Goal: Information Seeking & Learning: Learn about a topic

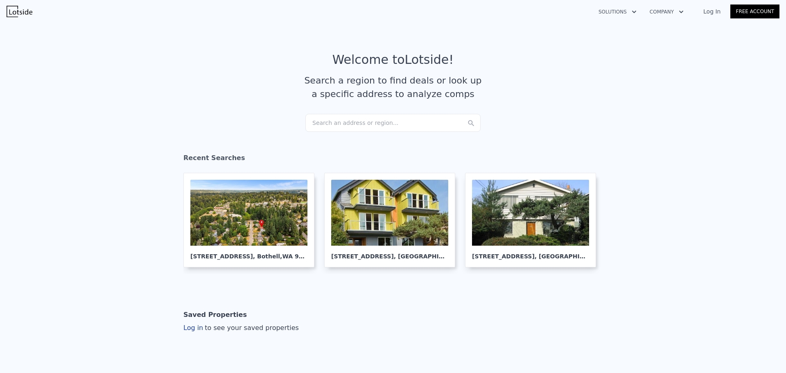
click at [321, 125] on div "Search an address or region..." at bounding box center [393, 123] width 175 height 18
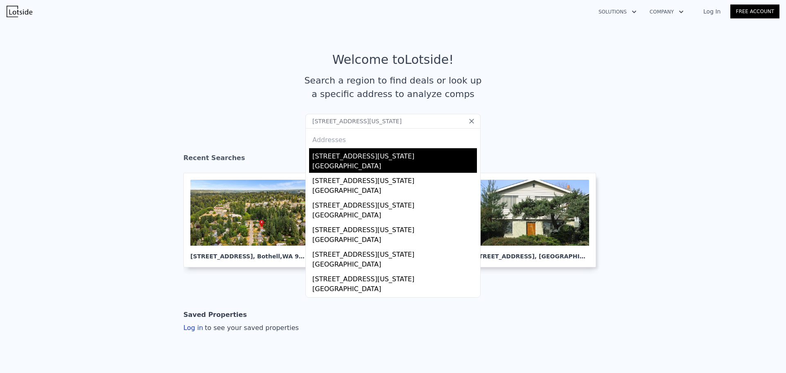
type input "[STREET_ADDRESS][US_STATE]"
click at [333, 161] on div "[STREET_ADDRESS][US_STATE]" at bounding box center [395, 154] width 165 height 13
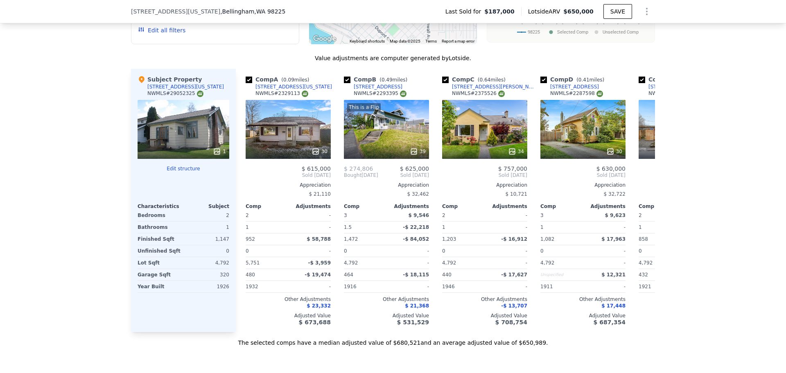
scroll to position [734, 0]
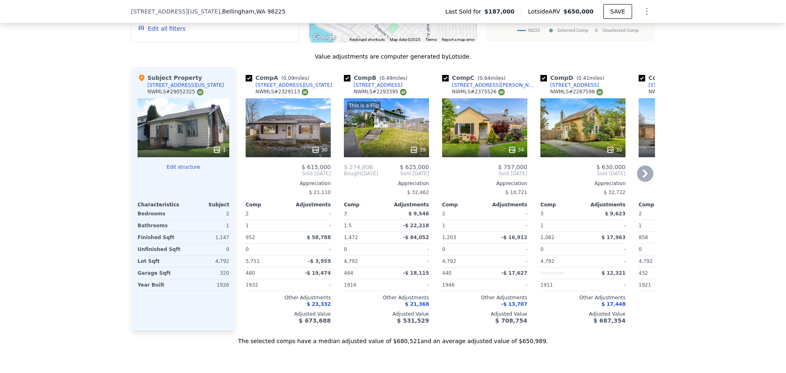
click at [509, 154] on icon at bounding box center [512, 150] width 8 height 8
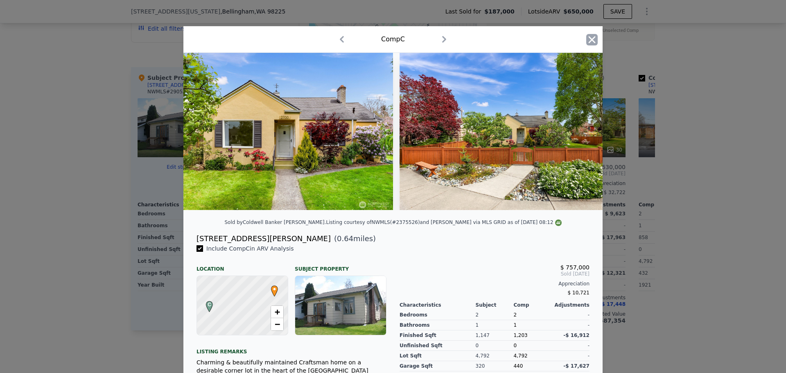
click at [589, 38] on icon "button" at bounding box center [592, 39] width 7 height 7
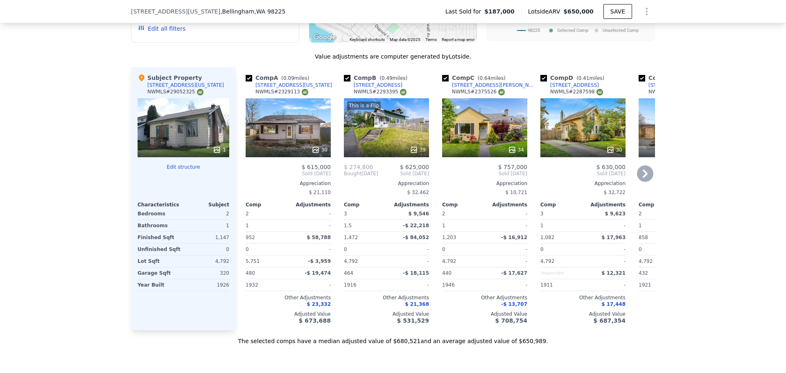
click at [315, 154] on icon at bounding box center [316, 150] width 8 height 8
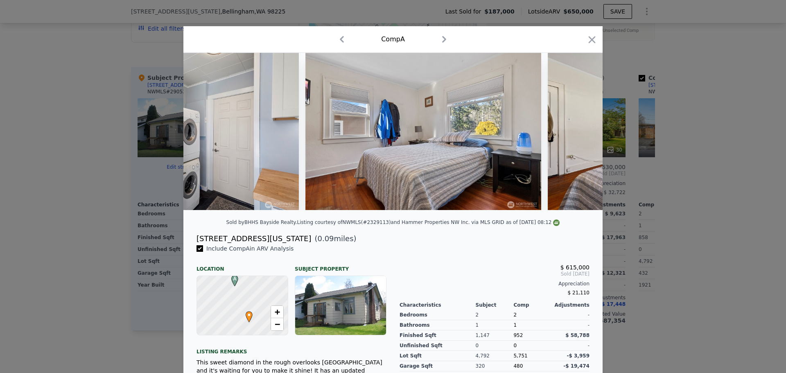
scroll to position [0, 2459]
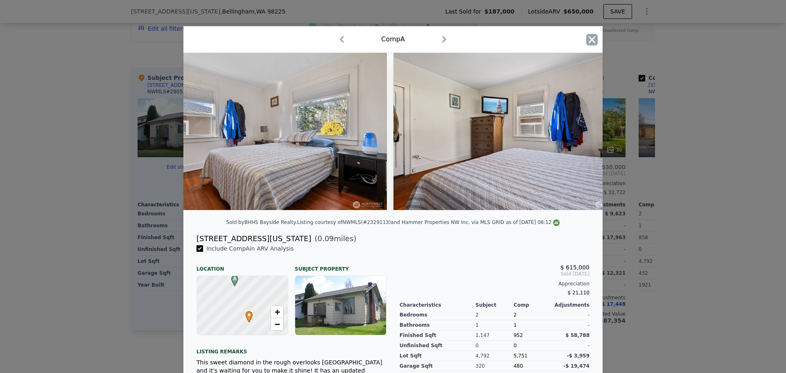
click at [591, 38] on icon "button" at bounding box center [592, 39] width 7 height 7
